Goal: Find specific page/section

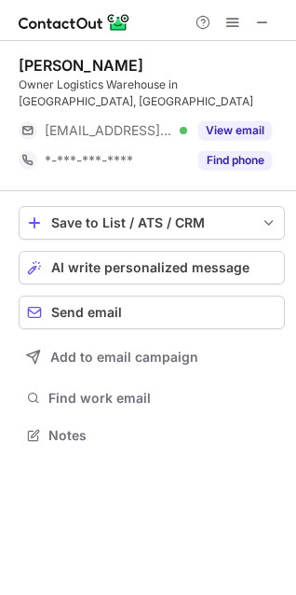
scroll to position [406, 296]
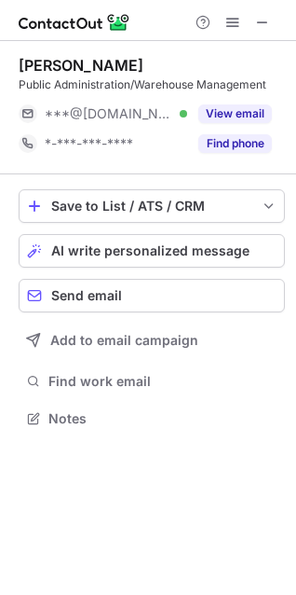
scroll to position [406, 296]
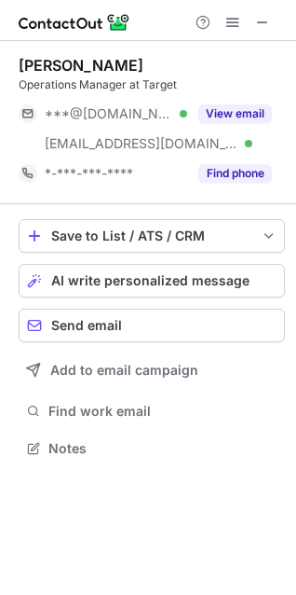
scroll to position [435, 296]
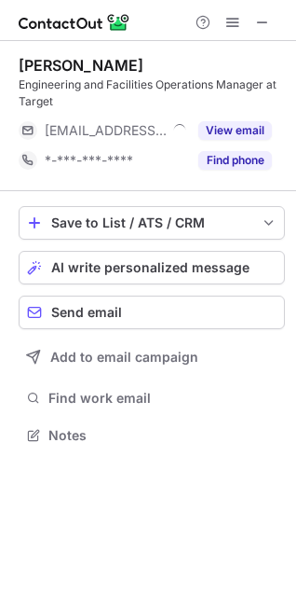
scroll to position [422, 296]
